Goal: Task Accomplishment & Management: Complete application form

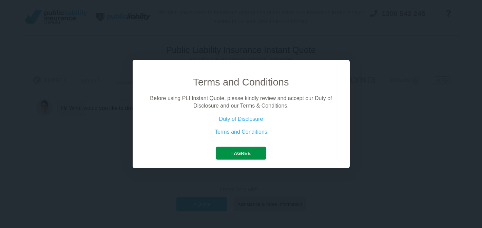
click at [253, 152] on button "I agree" at bounding box center [241, 153] width 51 height 13
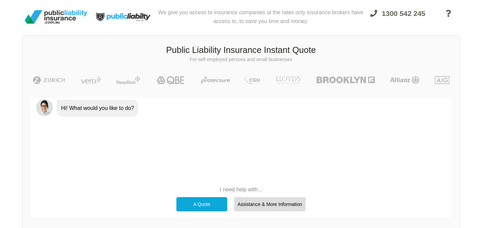
click at [200, 206] on div "A Quote" at bounding box center [202, 204] width 51 height 14
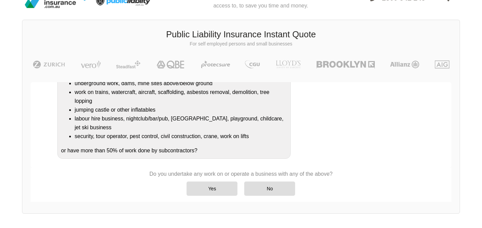
scroll to position [15, 0]
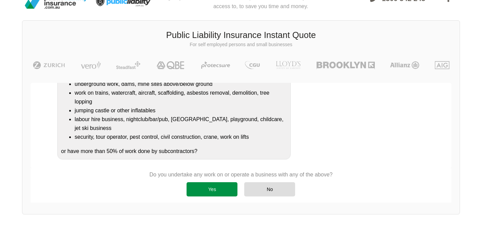
click at [215, 187] on div "Yes" at bounding box center [212, 189] width 51 height 14
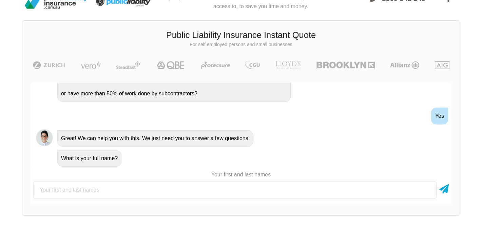
scroll to position [192, 0]
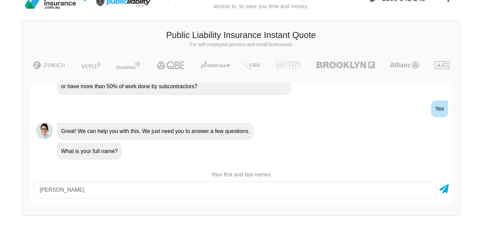
type input "[PERSON_NAME]"
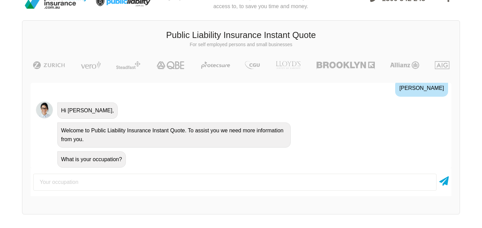
scroll to position [278, 0]
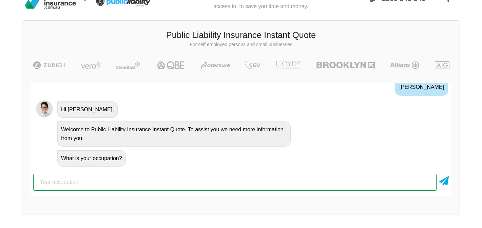
click at [128, 185] on input "text" at bounding box center [235, 182] width 404 height 17
paste input "both an RTO (Registered Training Organisation) and a security provider (crowd c…"
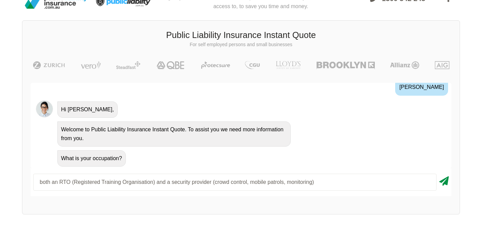
click at [442, 185] on icon at bounding box center [445, 180] width 10 height 12
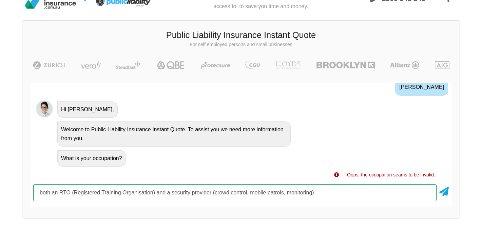
click at [341, 195] on input "both an RTO (Registered Training Organisation) and a security provider (crowd c…" at bounding box center [235, 192] width 404 height 17
click at [337, 192] on input "both an RTO (Registered Training Organisation) and a security provider (crowd c…" at bounding box center [235, 192] width 404 height 17
drag, startPoint x: 330, startPoint y: 194, endPoint x: 65, endPoint y: 188, distance: 264.9
click at [65, 188] on input "both an RTO (Registered Training Organisation) and a security provider (crowd c…" at bounding box center [235, 192] width 404 height 17
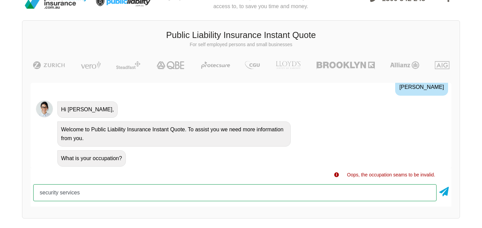
type input "security services"
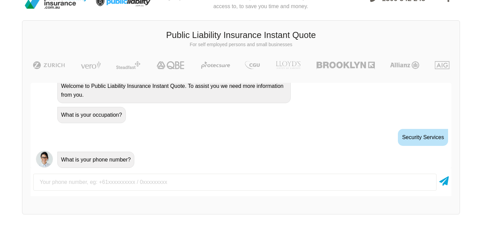
scroll to position [323, 0]
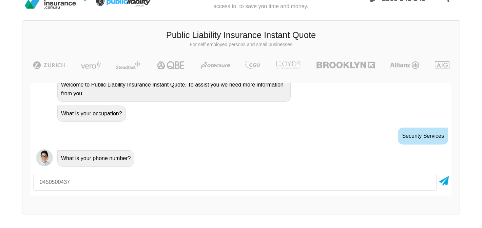
type input "0450500437"
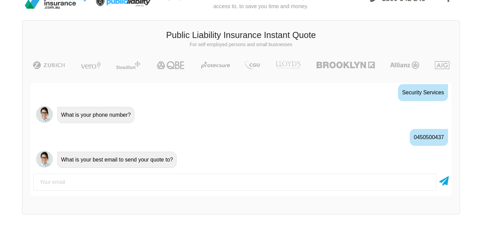
scroll to position [368, 0]
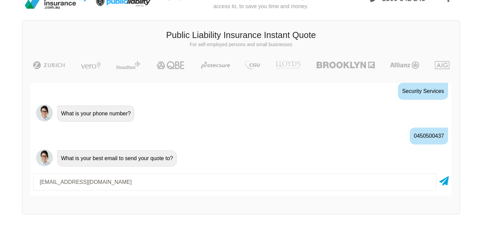
type input "[EMAIL_ADDRESS][DOMAIN_NAME]"
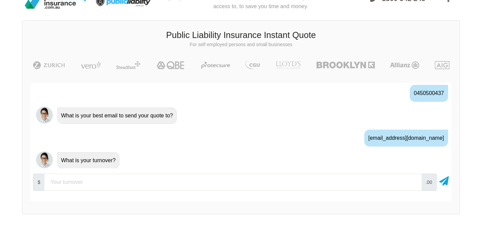
scroll to position [413, 0]
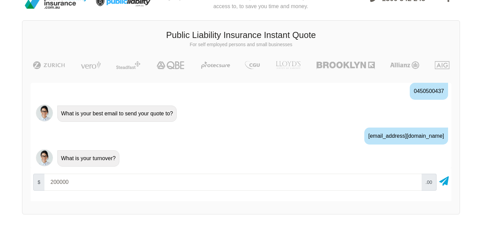
type input "200000"
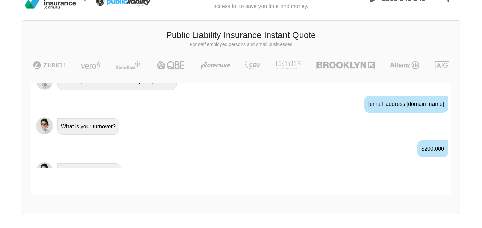
scroll to position [458, 0]
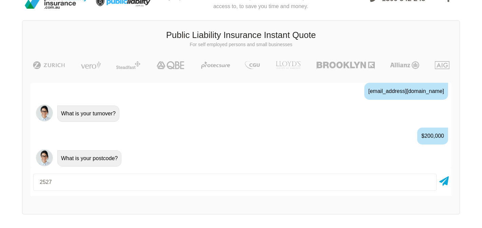
type input "2527"
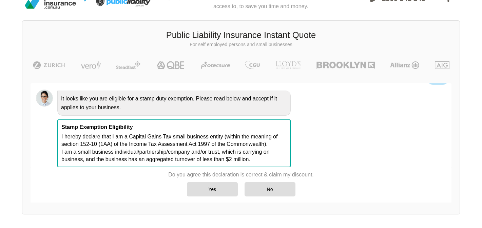
scroll to position [563, 0]
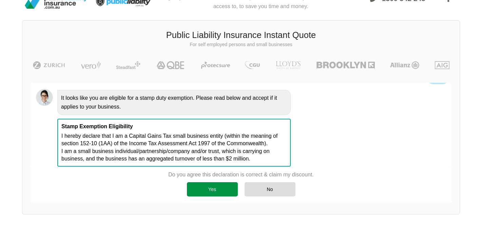
click at [207, 191] on div "Yes" at bounding box center [212, 189] width 51 height 14
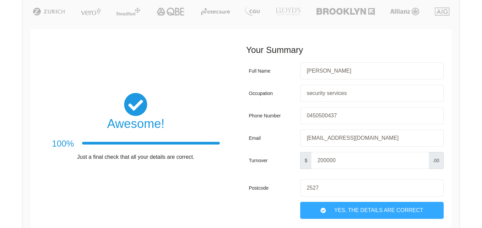
scroll to position [105, 0]
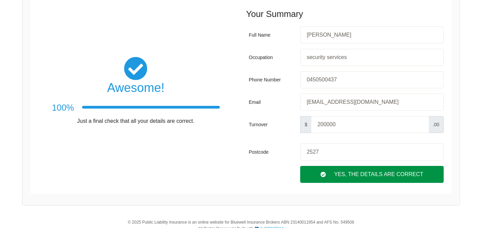
click at [362, 174] on div "Yes, The Details are correct" at bounding box center [372, 174] width 144 height 17
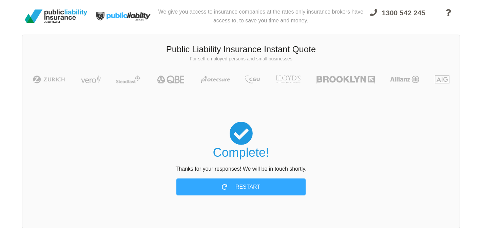
scroll to position [0, 0]
